Goal: Information Seeking & Learning: Check status

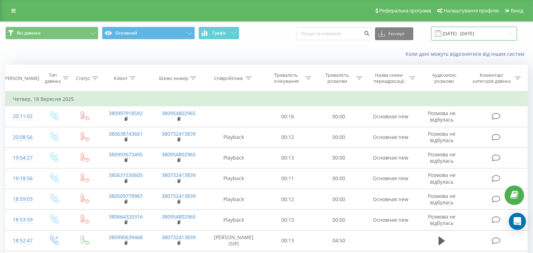
click at [475, 33] on input "[DATE] - [DATE]" at bounding box center [474, 34] width 86 height 14
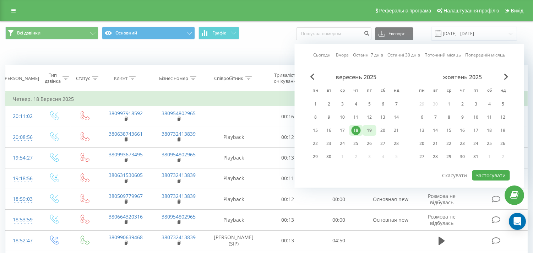
click at [371, 132] on div "19" at bounding box center [369, 130] width 9 height 9
click at [395, 132] on div "21" at bounding box center [396, 130] width 9 height 9
click at [483, 174] on button "Застосувати" at bounding box center [491, 175] width 38 height 10
type input "[DATE] - [DATE]"
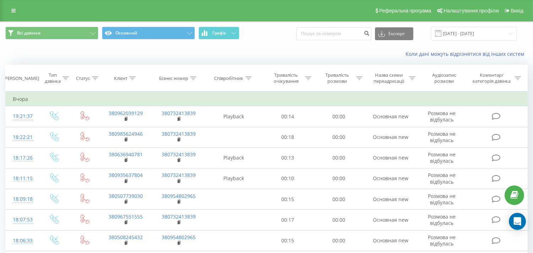
click at [251, 76] on icon at bounding box center [248, 78] width 6 height 4
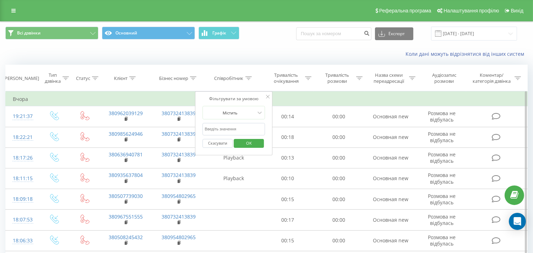
click at [233, 131] on input "text" at bounding box center [234, 129] width 63 height 12
click button "OK" at bounding box center [249, 143] width 30 height 9
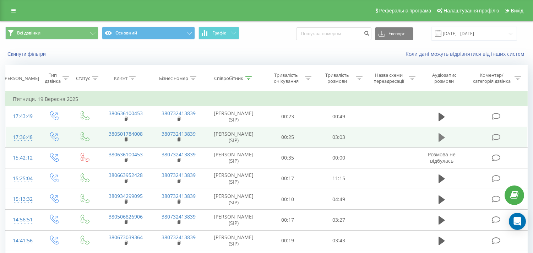
click at [442, 137] on icon at bounding box center [442, 137] width 6 height 9
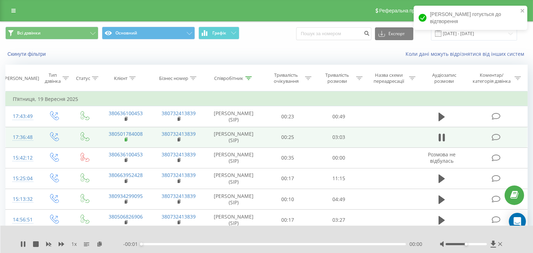
click at [125, 140] on rect at bounding box center [126, 139] width 2 height 3
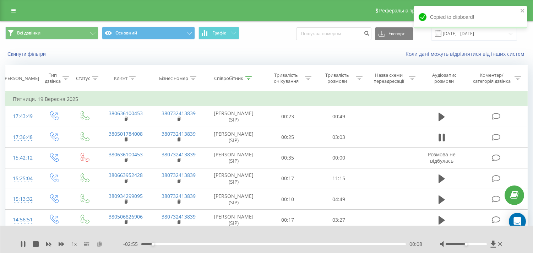
click at [100, 246] on icon at bounding box center [100, 243] width 6 height 5
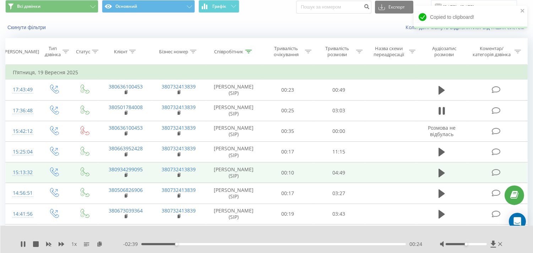
scroll to position [39, 0]
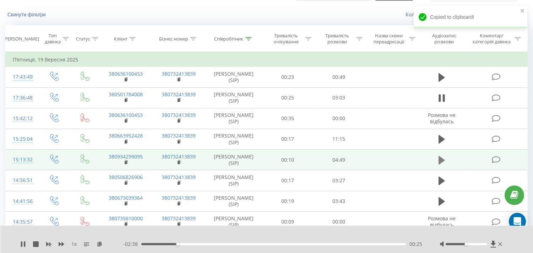
click at [443, 159] on icon at bounding box center [442, 160] width 6 height 9
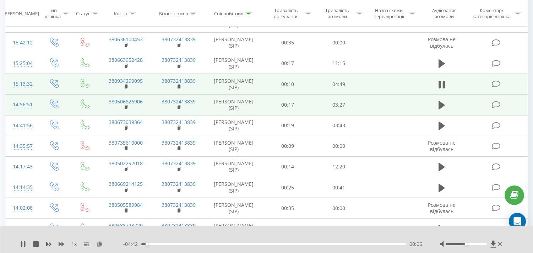
scroll to position [118, 0]
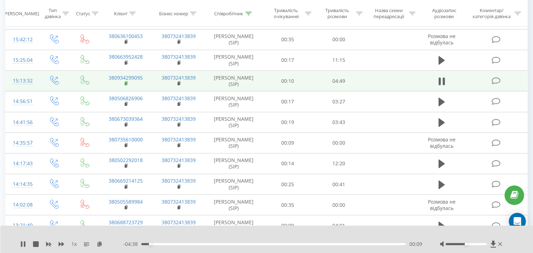
click at [125, 82] on rect at bounding box center [126, 83] width 2 height 3
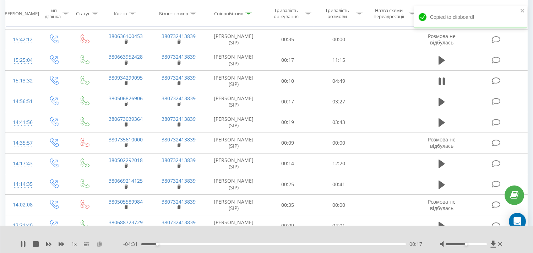
click at [100, 245] on icon at bounding box center [100, 243] width 6 height 5
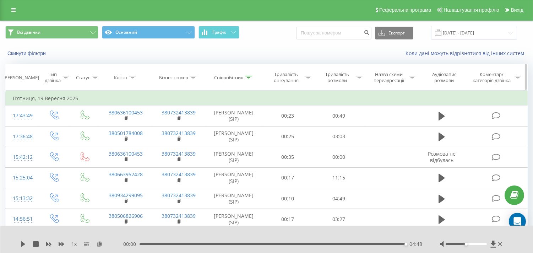
scroll to position [0, 0]
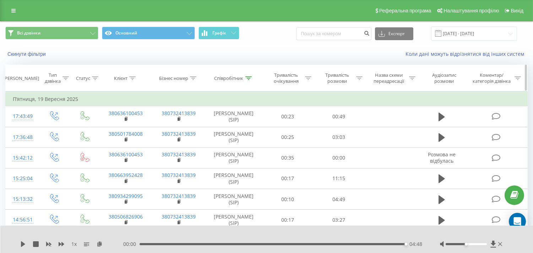
click at [249, 74] on th "Співробітник" at bounding box center [233, 78] width 57 height 26
click at [248, 78] on icon at bounding box center [248, 78] width 6 height 4
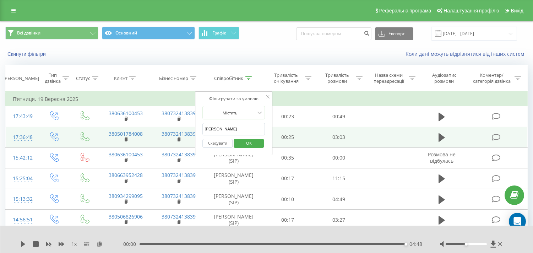
drag, startPoint x: 230, startPoint y: 127, endPoint x: 157, endPoint y: 126, distance: 72.8
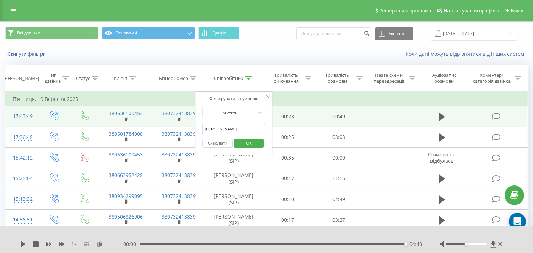
click button "OK" at bounding box center [249, 143] width 30 height 9
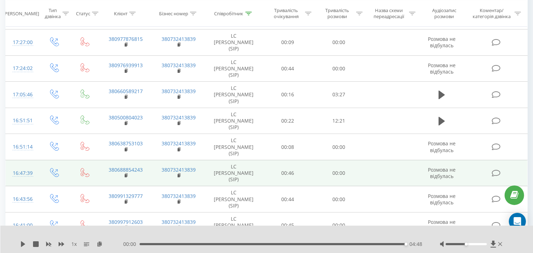
scroll to position [158, 0]
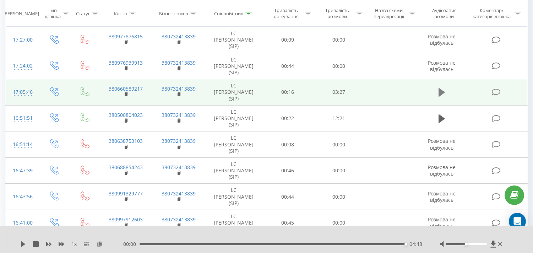
click at [441, 92] on icon at bounding box center [442, 92] width 6 height 9
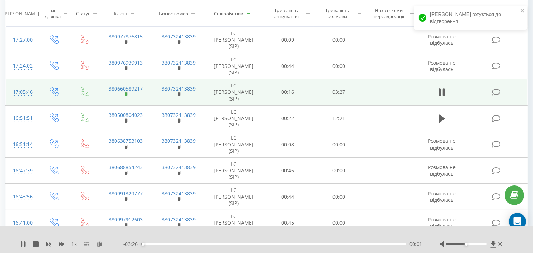
click at [126, 94] on rect at bounding box center [126, 94] width 2 height 3
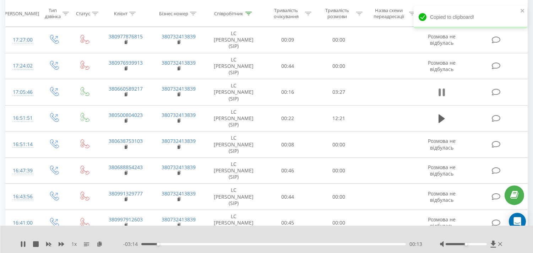
click at [442, 90] on icon at bounding box center [442, 92] width 6 height 10
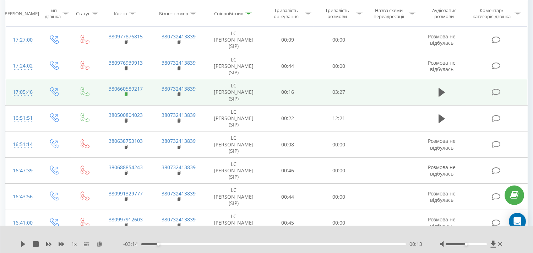
click at [126, 96] on rect at bounding box center [126, 94] width 2 height 3
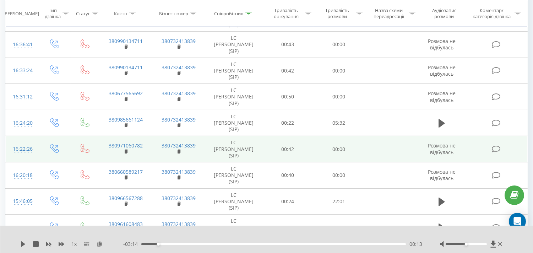
scroll to position [395, 0]
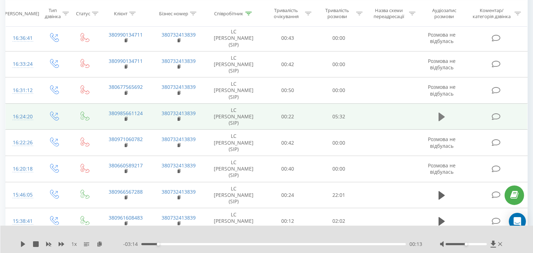
click at [437, 119] on button at bounding box center [442, 117] width 11 height 11
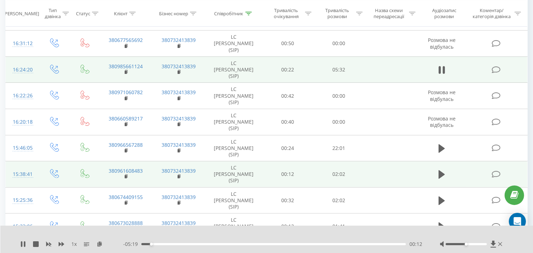
scroll to position [473, 0]
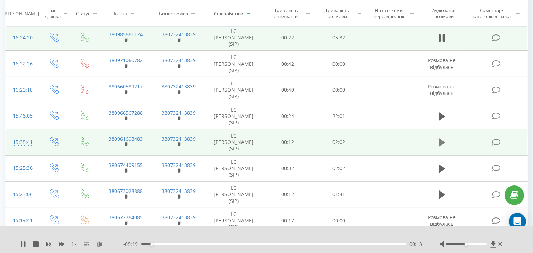
click at [440, 143] on icon at bounding box center [442, 142] width 6 height 9
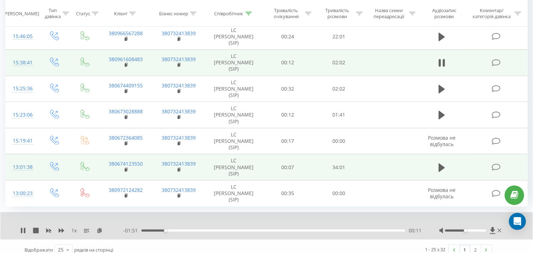
scroll to position [561, 0]
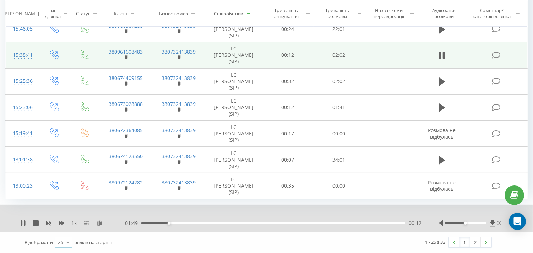
click at [66, 244] on icon at bounding box center [68, 242] width 11 height 14
click at [65, 232] on span "100" at bounding box center [62, 232] width 9 height 7
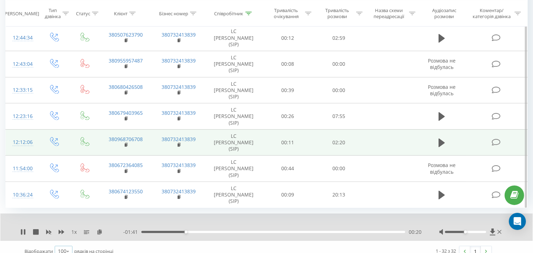
scroll to position [744, 0]
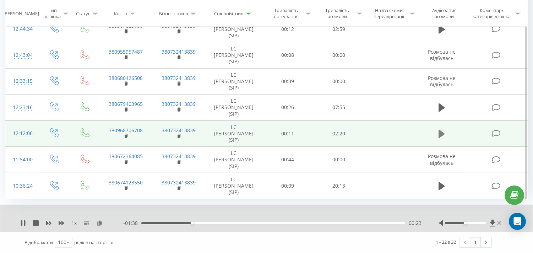
click at [441, 130] on icon at bounding box center [442, 134] width 6 height 9
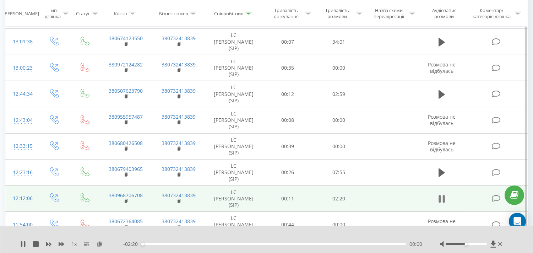
scroll to position [665, 0]
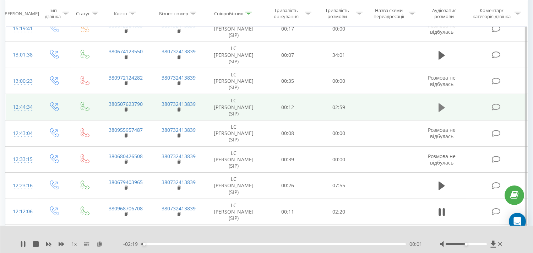
click at [441, 104] on icon at bounding box center [442, 108] width 6 height 10
click at [126, 110] on rect at bounding box center [126, 109] width 2 height 3
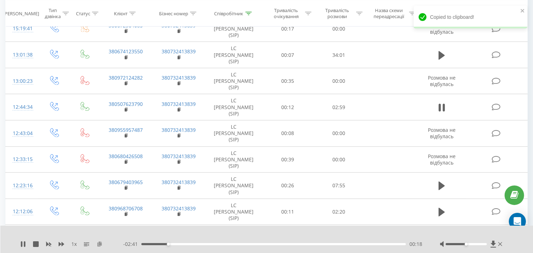
click at [98, 244] on icon at bounding box center [100, 243] width 6 height 5
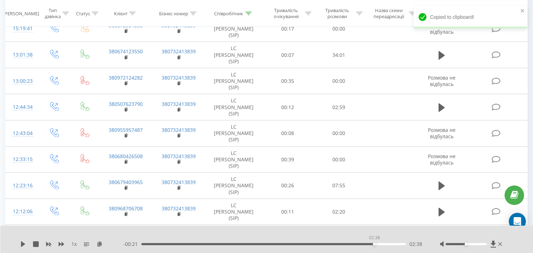
click at [374, 244] on div "02:38" at bounding box center [273, 244] width 265 height 2
click at [22, 244] on icon at bounding box center [23, 244] width 4 height 6
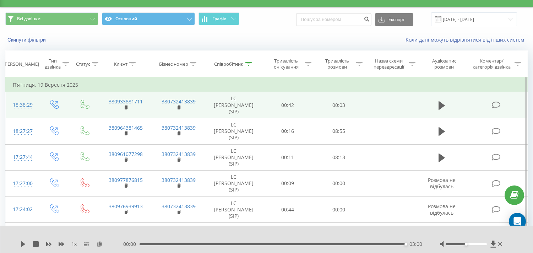
scroll to position [0, 0]
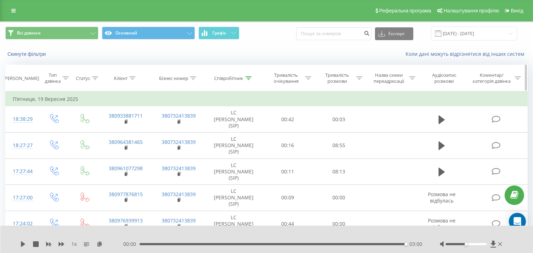
click at [256, 75] on div "Співробітник" at bounding box center [233, 78] width 57 height 6
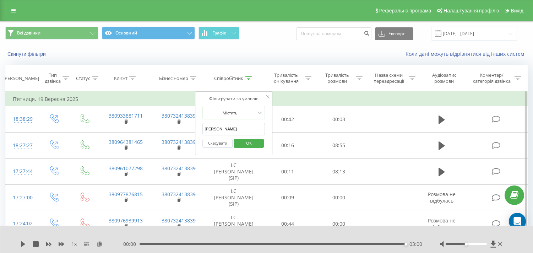
click at [210, 129] on input "[PERSON_NAME]" at bounding box center [234, 129] width 63 height 12
click button "OK" at bounding box center [249, 143] width 30 height 9
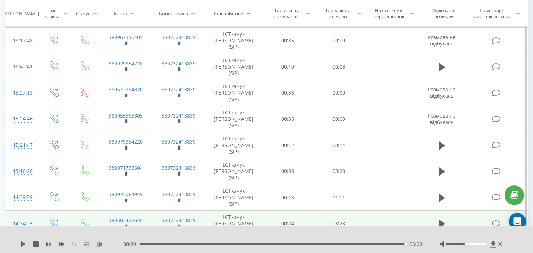
scroll to position [158, 0]
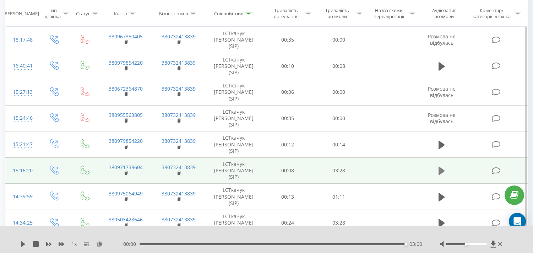
click at [446, 166] on button at bounding box center [442, 171] width 11 height 11
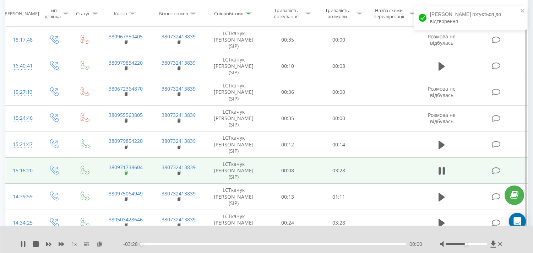
click at [126, 172] on rect at bounding box center [126, 173] width 2 height 3
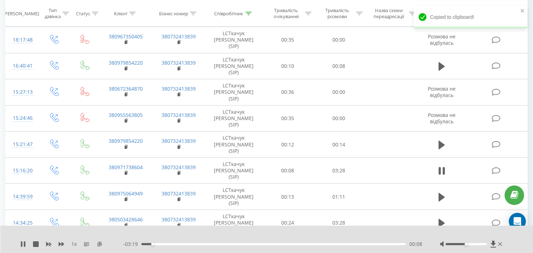
click at [99, 242] on icon at bounding box center [100, 243] width 6 height 5
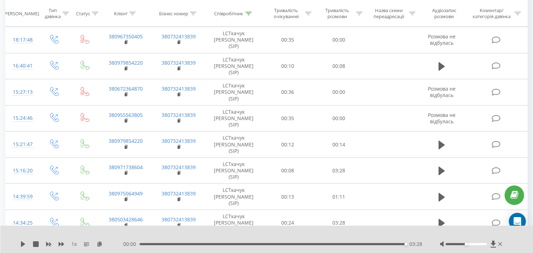
click at [300, 243] on div "03:28" at bounding box center [273, 244] width 266 height 2
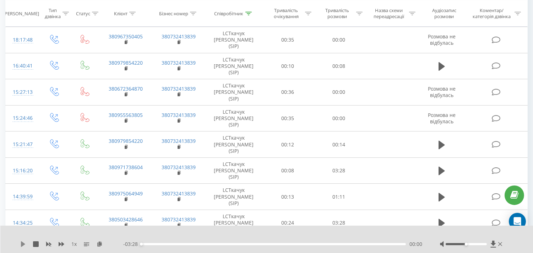
click at [23, 243] on icon at bounding box center [23, 244] width 4 height 6
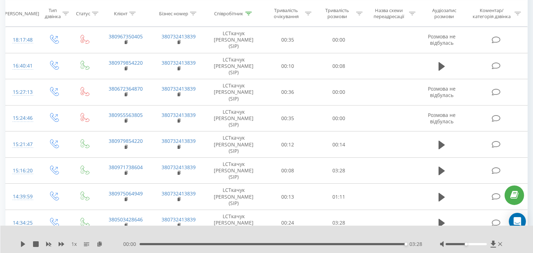
click at [349, 246] on div "00:00 03:28 03:28" at bounding box center [272, 243] width 299 height 7
click at [349, 244] on div "02:43" at bounding box center [273, 244] width 265 height 2
click at [22, 242] on icon at bounding box center [23, 244] width 4 height 6
click at [64, 241] on div "1 x" at bounding box center [71, 243] width 103 height 7
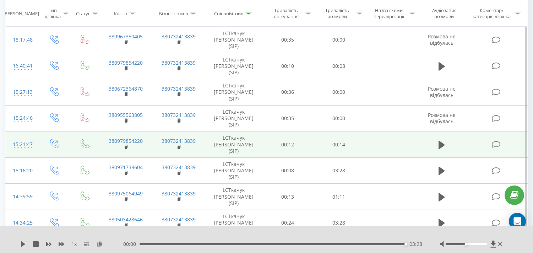
scroll to position [0, 0]
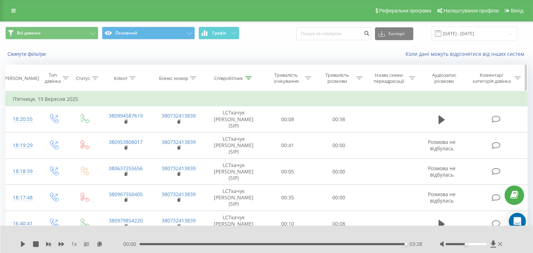
click at [249, 79] on icon at bounding box center [248, 78] width 6 height 4
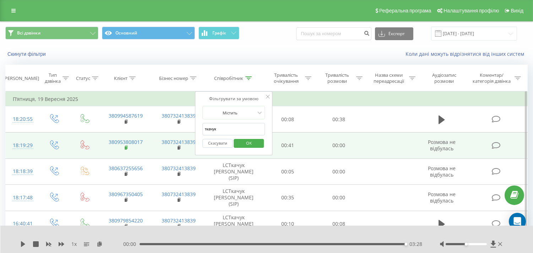
drag, startPoint x: 236, startPoint y: 127, endPoint x: 128, endPoint y: 141, distance: 108.8
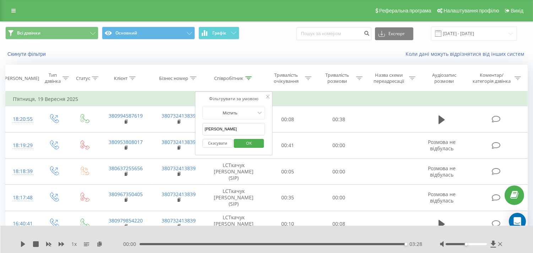
click at [216, 126] on input "[PERSON_NAME]" at bounding box center [234, 129] width 63 height 12
type input "[PERSON_NAME]"
click at [254, 145] on span "OK" at bounding box center [249, 142] width 20 height 11
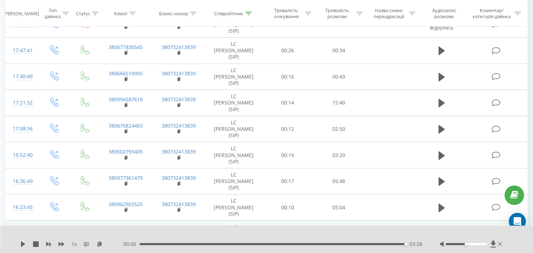
scroll to position [197, 0]
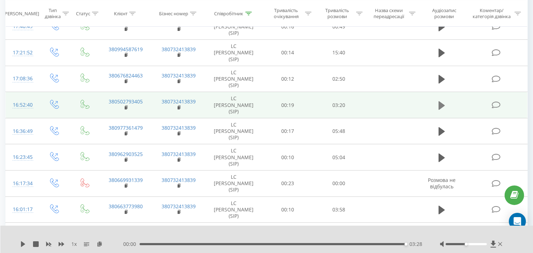
click at [443, 101] on icon at bounding box center [442, 106] width 6 height 10
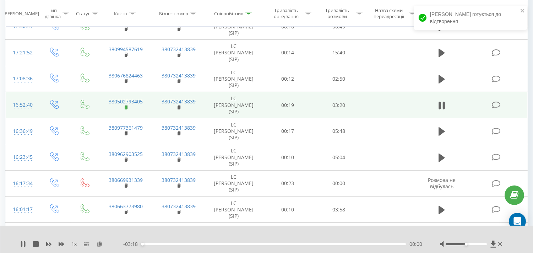
click at [126, 108] on rect at bounding box center [126, 107] width 2 height 3
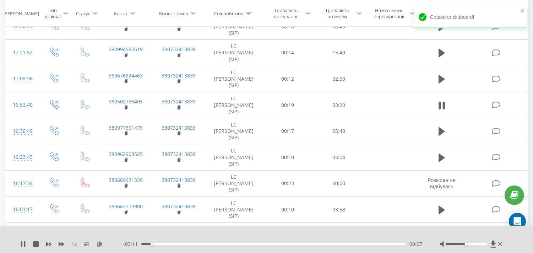
click at [99, 238] on div at bounding box center [262, 235] width 387 height 8
click at [101, 241] on icon at bounding box center [100, 243] width 6 height 5
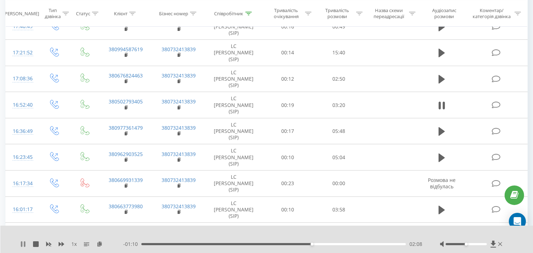
click at [23, 244] on icon at bounding box center [23, 244] width 6 height 6
